Goal: Find specific page/section: Find specific page/section

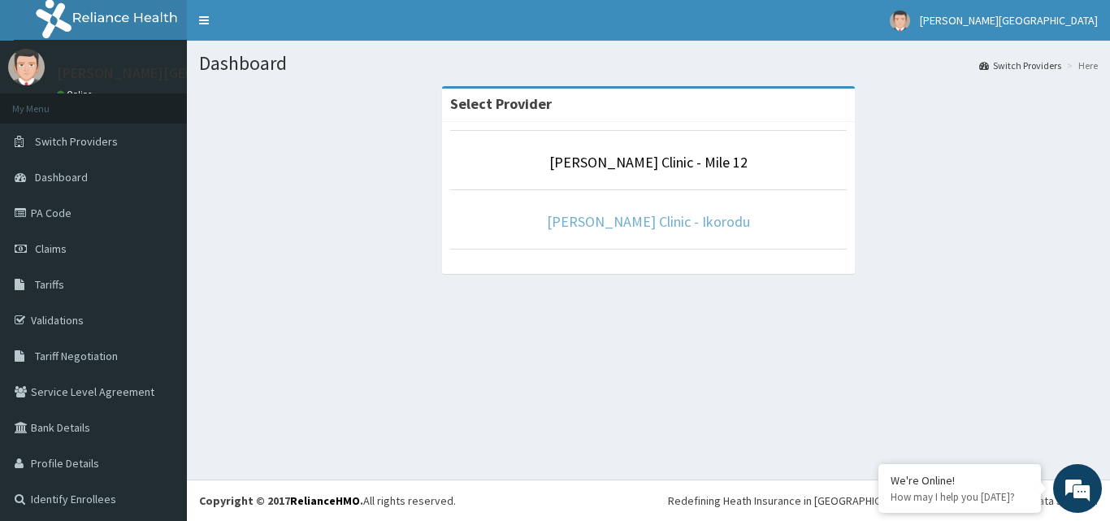
click at [665, 218] on link "[PERSON_NAME] Clinic - Ikorodu" at bounding box center [648, 221] width 203 height 19
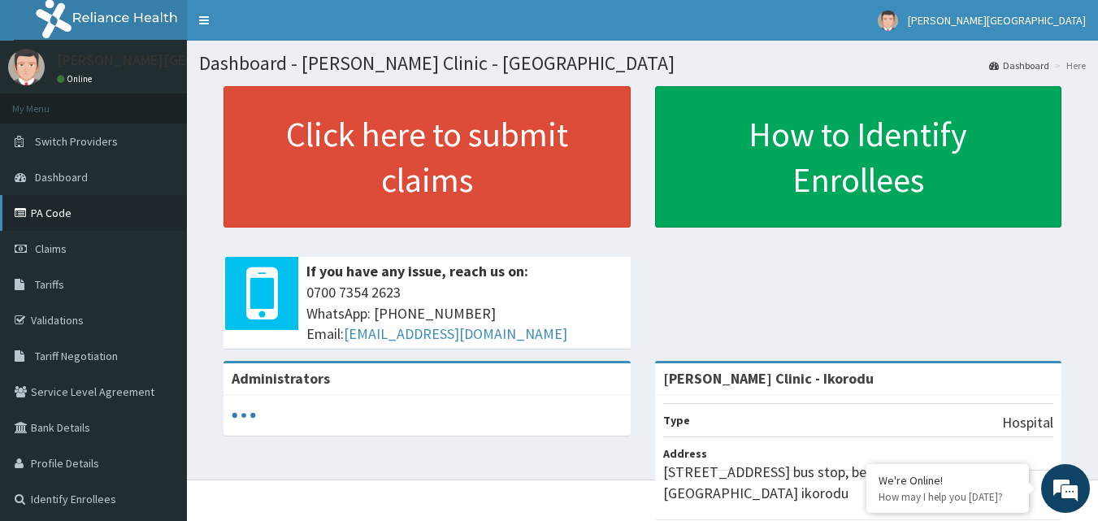
click at [47, 223] on link "PA Code" at bounding box center [93, 213] width 187 height 36
